Goal: Transaction & Acquisition: Purchase product/service

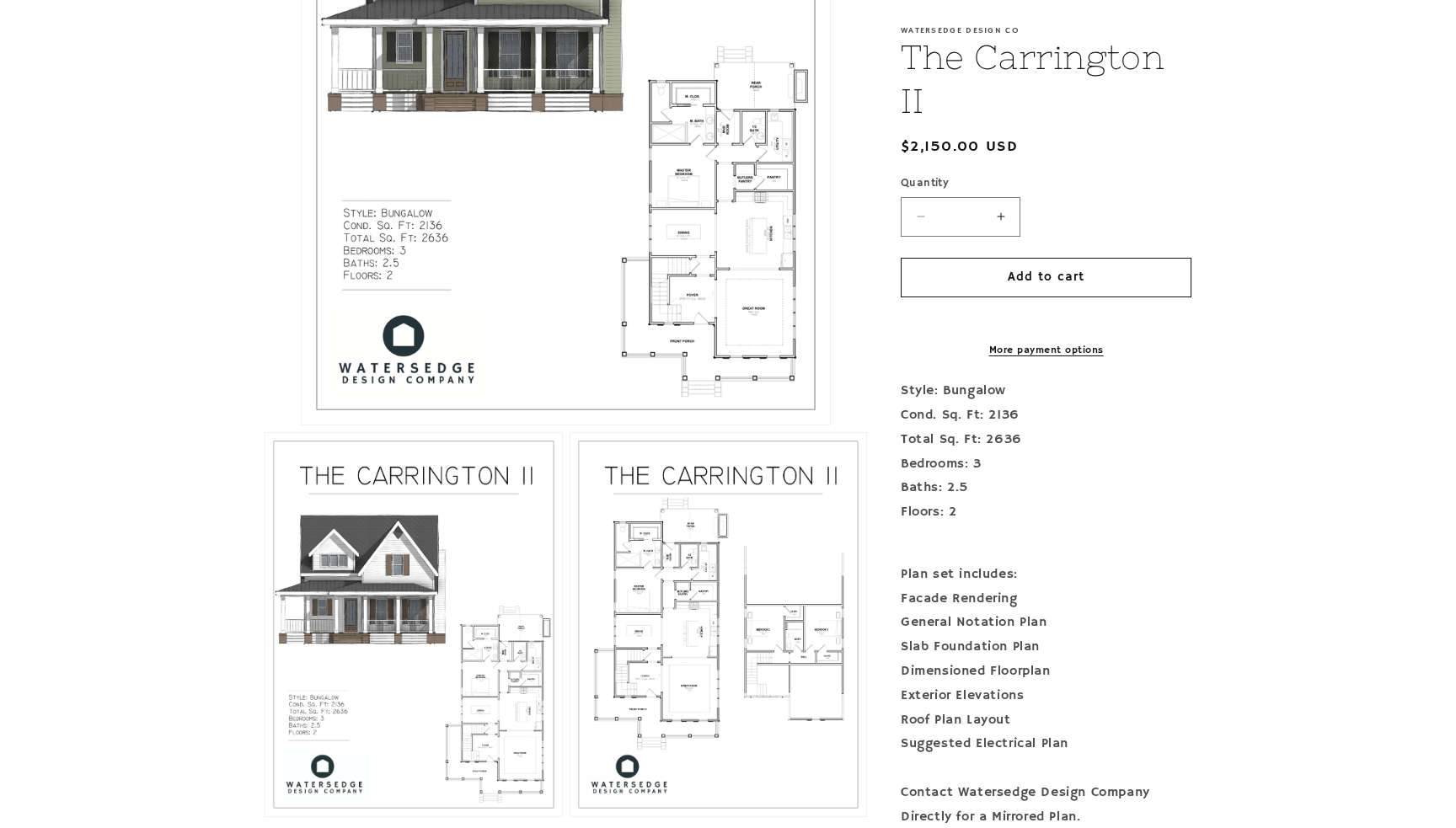
scroll to position [661, 0]
click at [301, 424] on button "Open media 1 in modal" at bounding box center [301, 424] width 0 height 0
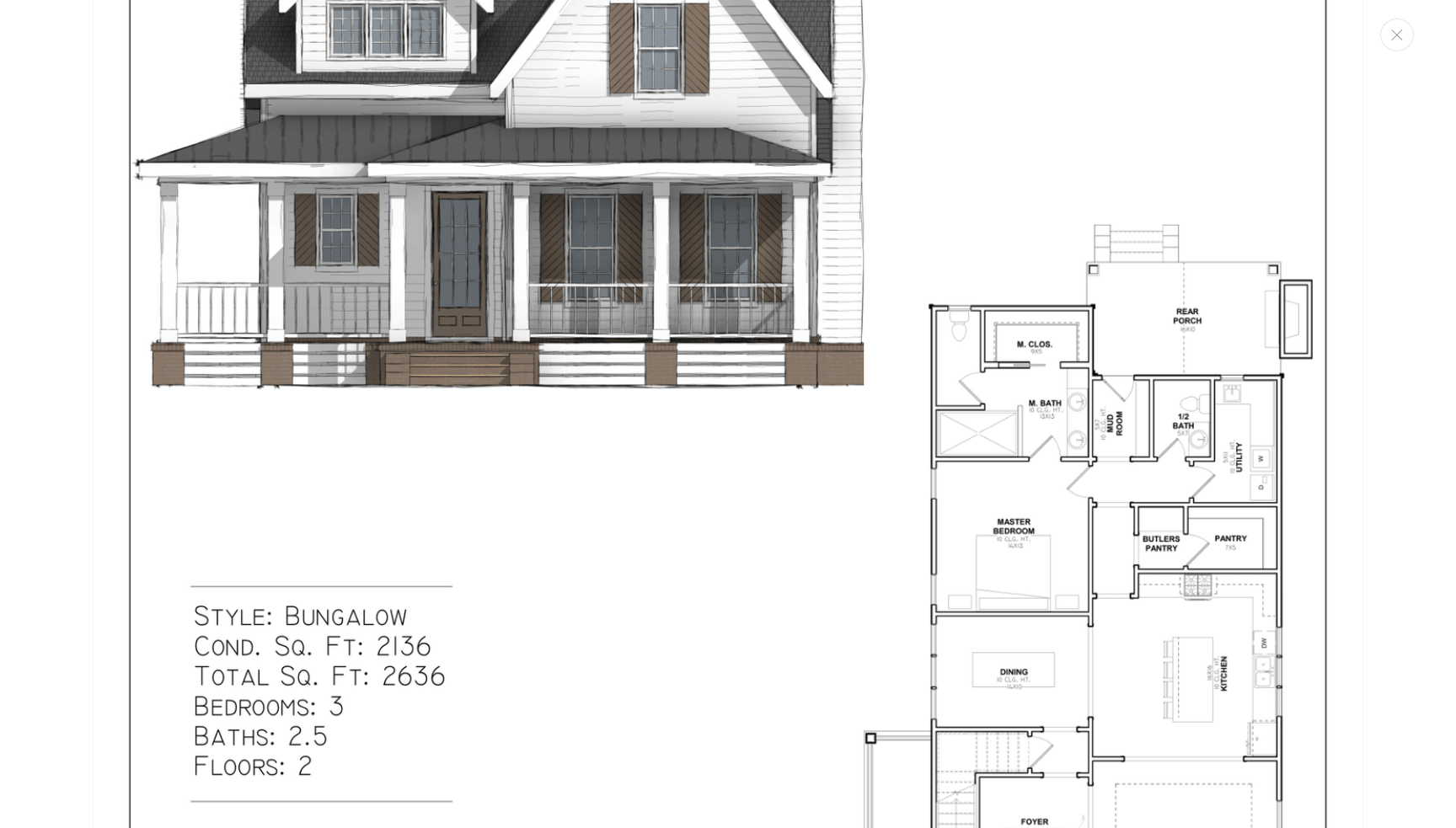
scroll to position [1941, 0]
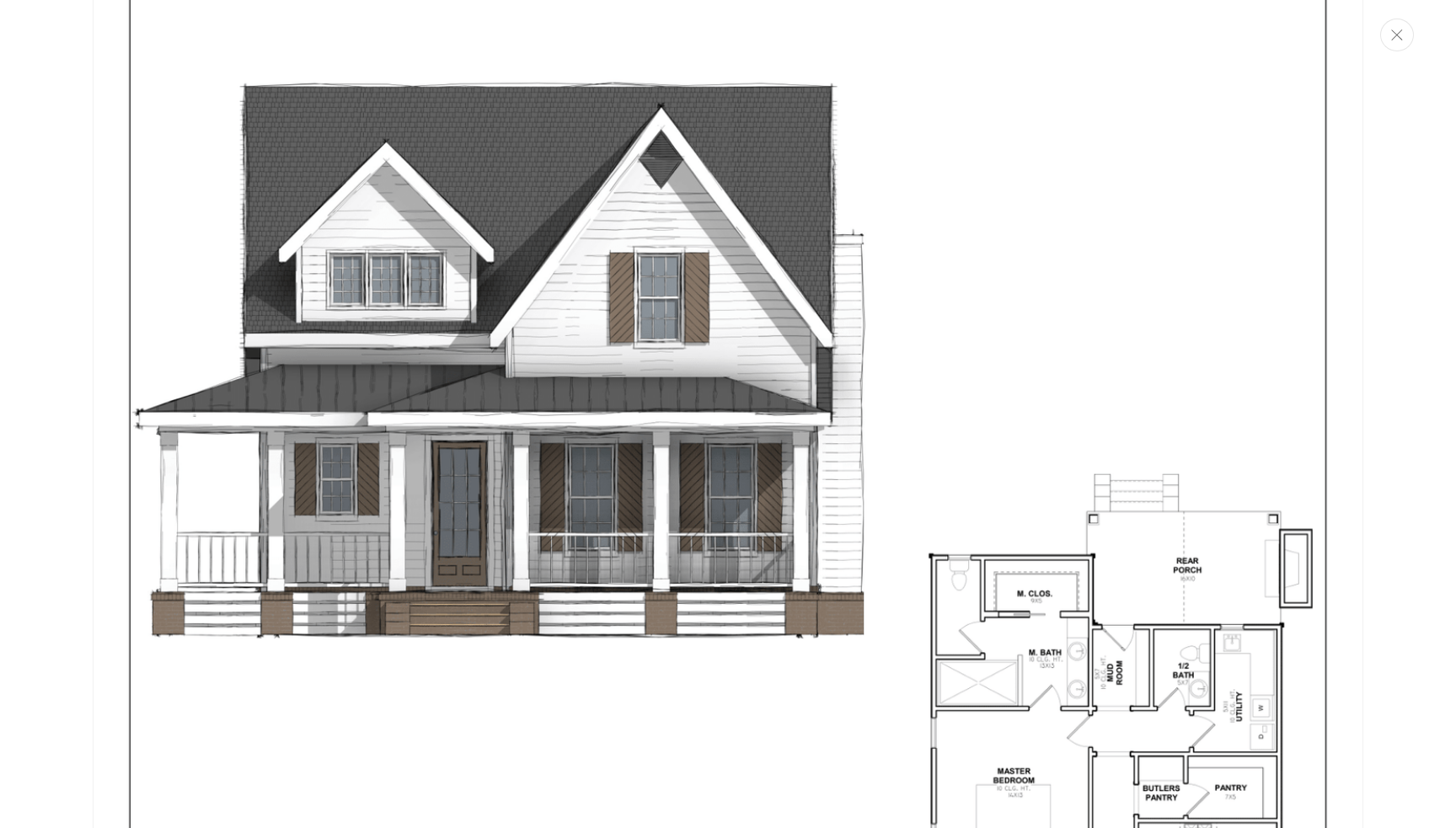
click at [1404, 26] on button "Close" at bounding box center [1397, 35] width 34 height 33
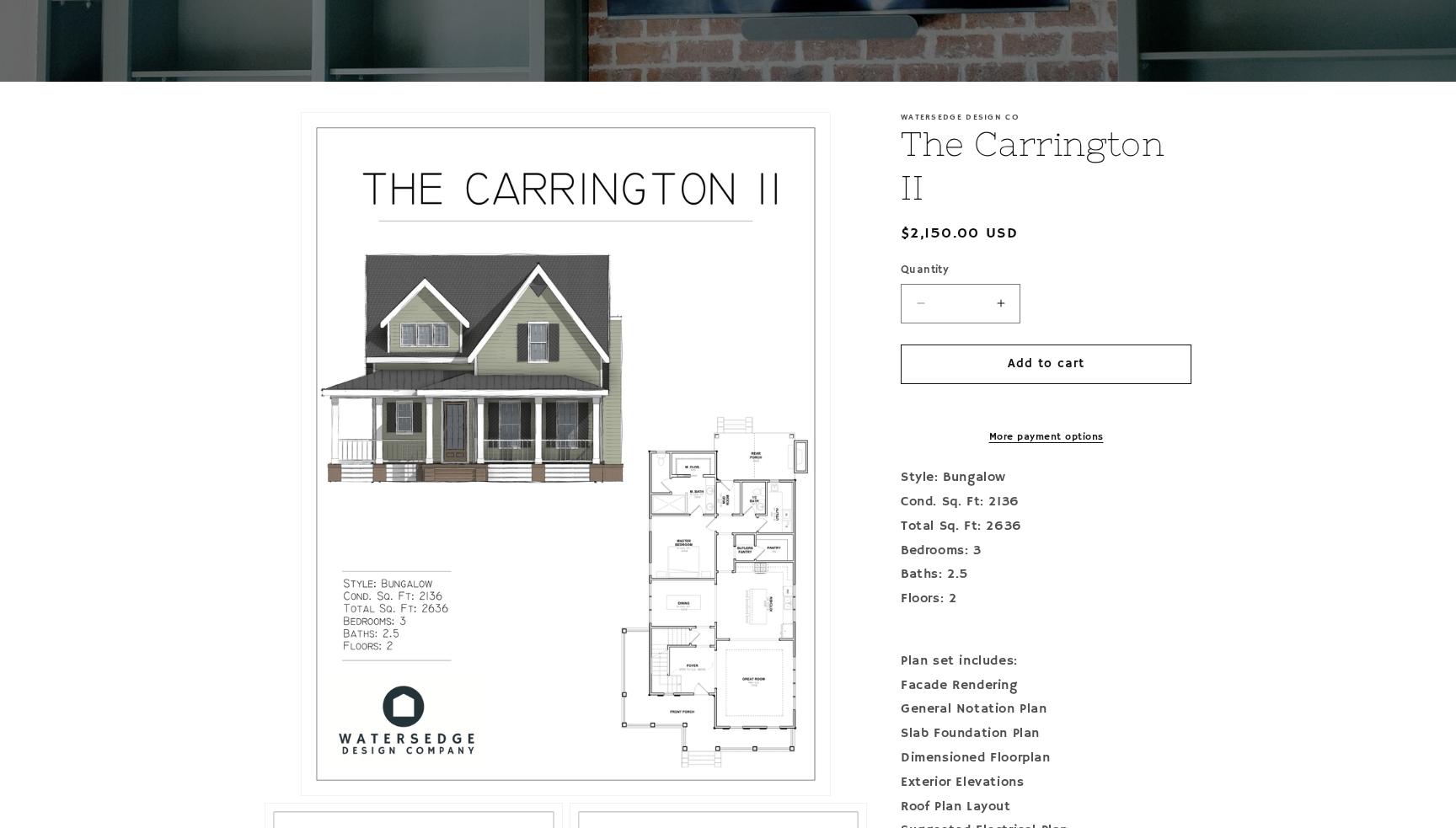
scroll to position [0, 0]
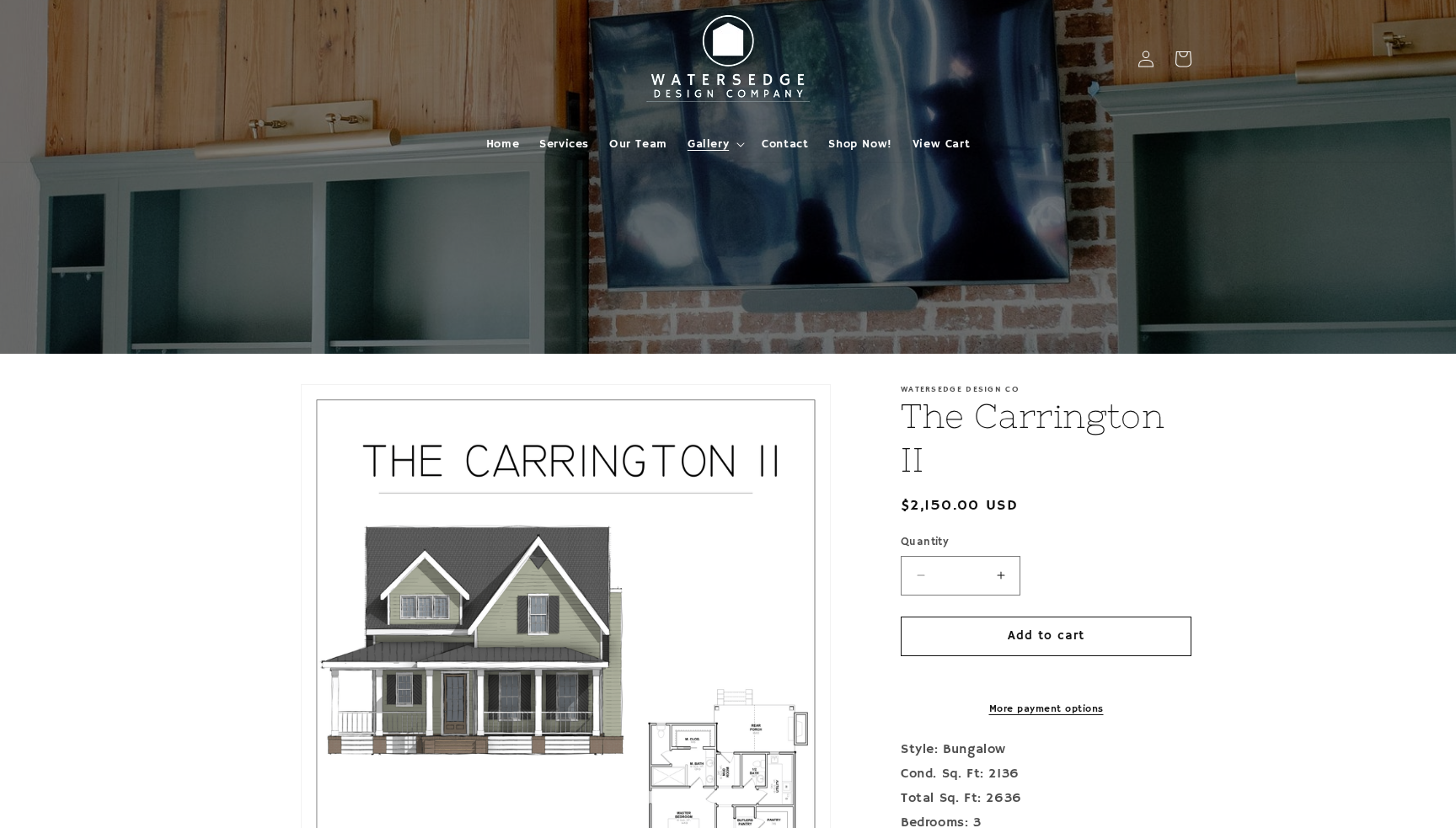
click at [680, 135] on summary "Gallery" at bounding box center [713, 144] width 74 height 35
click at [870, 139] on span "Shop Now!" at bounding box center [859, 144] width 63 height 15
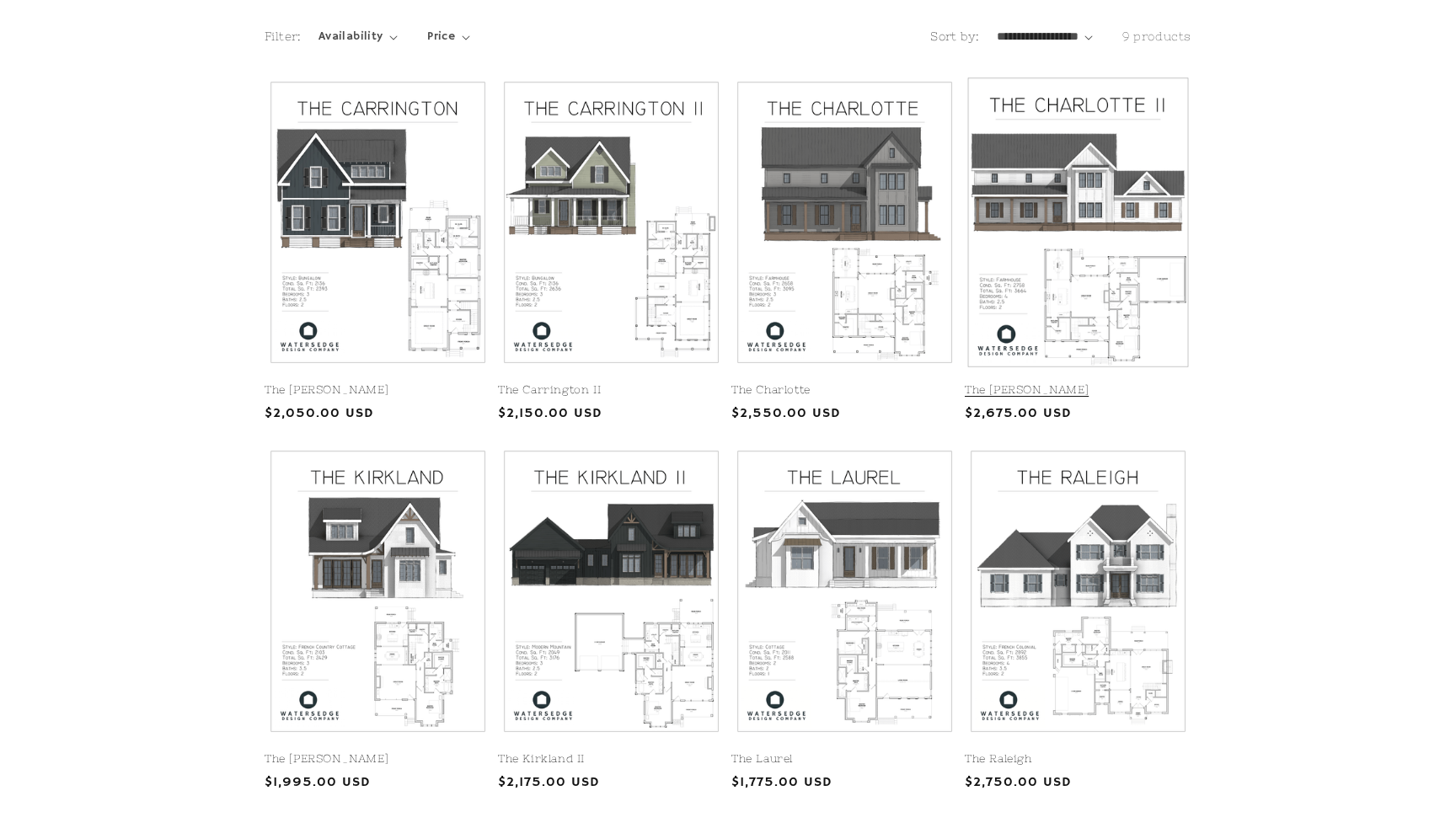
scroll to position [368, 0]
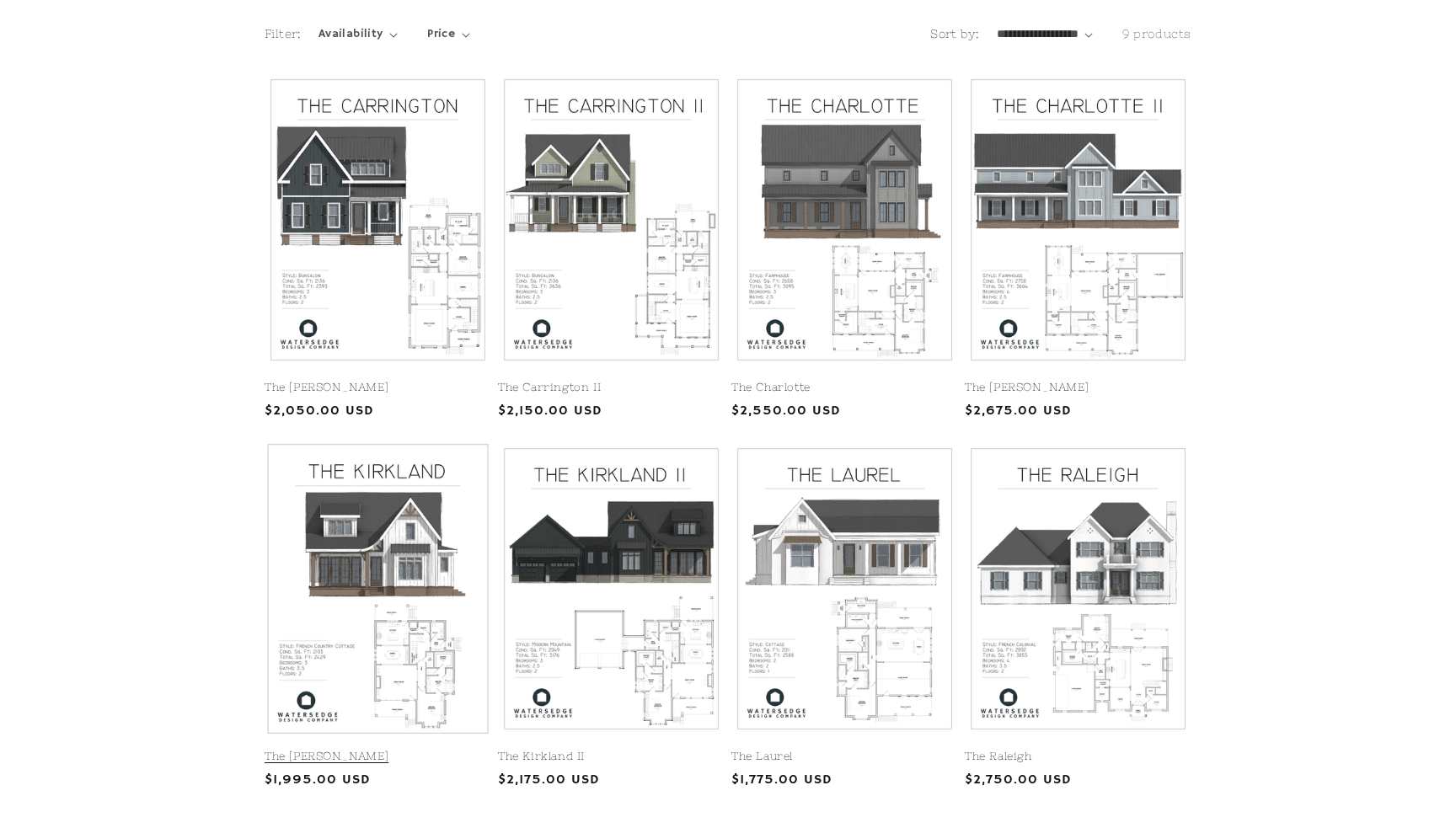
click at [409, 750] on link "The Kirkland" at bounding box center [378, 757] width 227 height 15
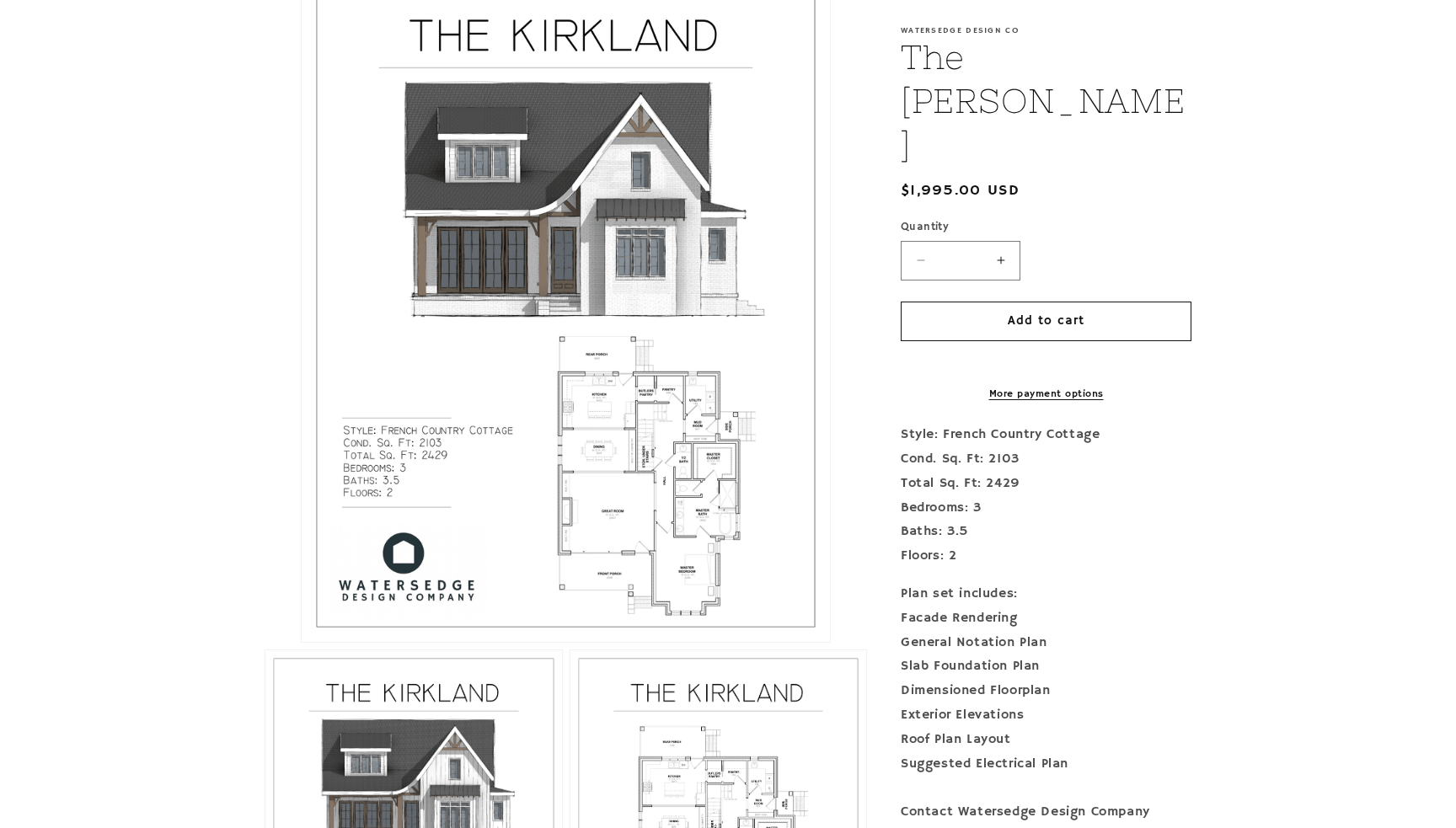
scroll to position [444, 0]
click at [301, 641] on button "Open media 1 in modal" at bounding box center [301, 641] width 0 height 0
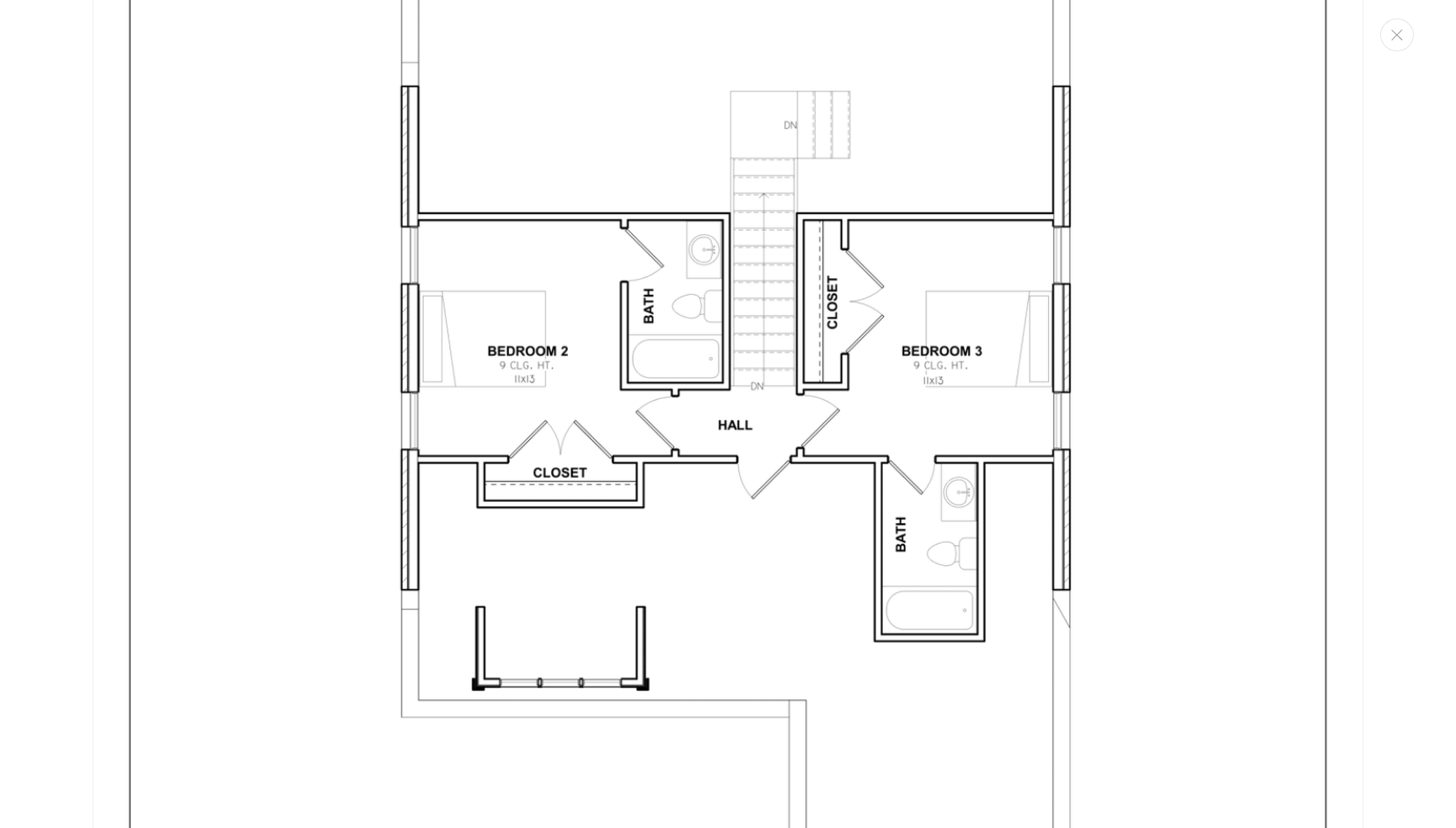
scroll to position [5337, 0]
